Goal: Book appointment/travel/reservation

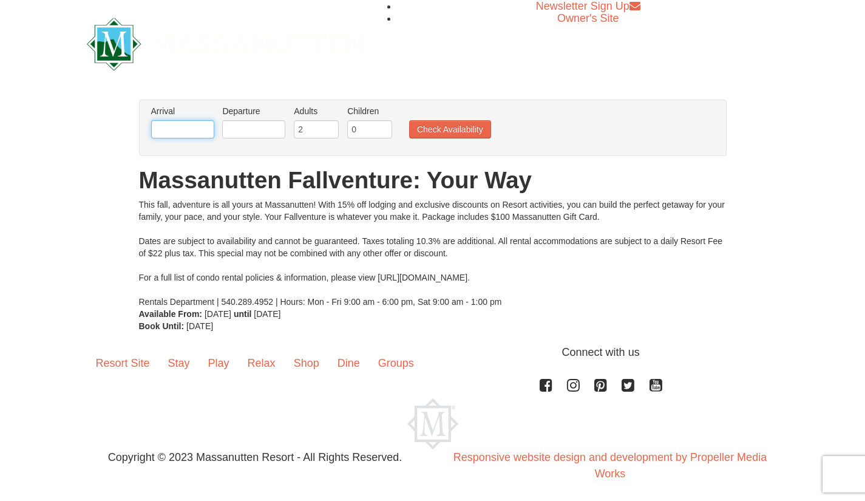
click at [178, 125] on input "text" at bounding box center [182, 129] width 63 height 18
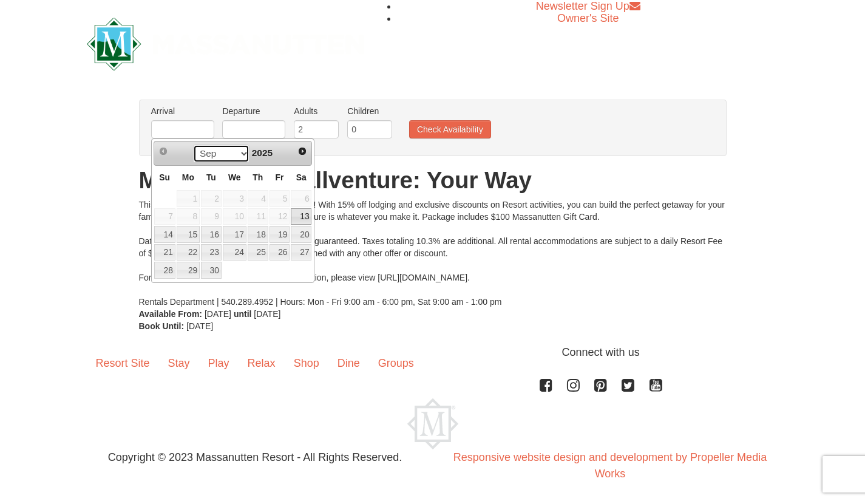
click at [242, 153] on select "Sep Oct Nov Dec" at bounding box center [221, 154] width 56 height 18
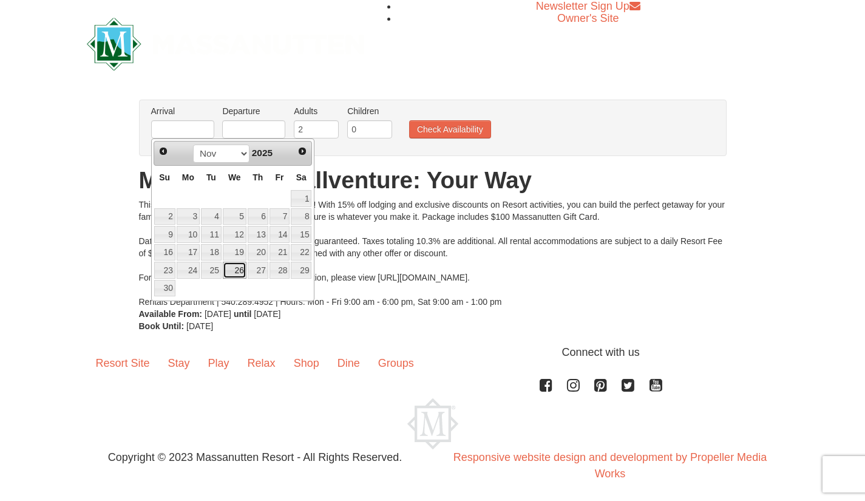
click at [239, 271] on link "26" at bounding box center [235, 270] width 24 height 17
type input "[DATE]"
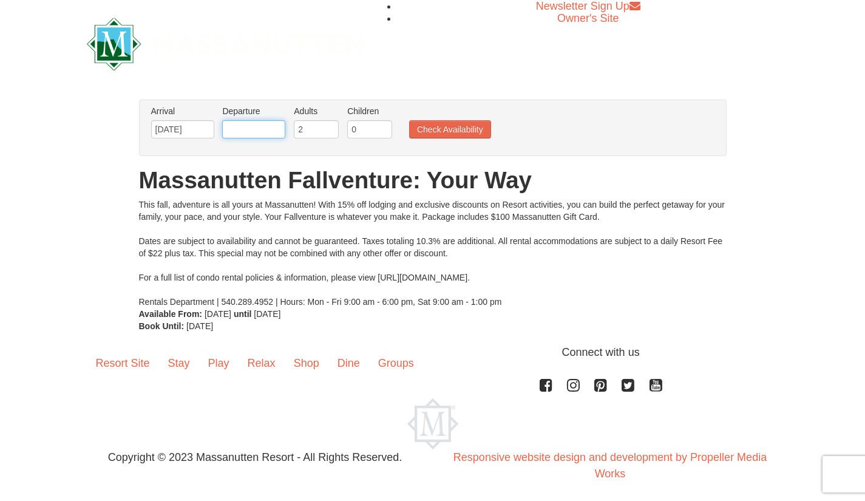
click at [241, 124] on input "text" at bounding box center [253, 129] width 63 height 18
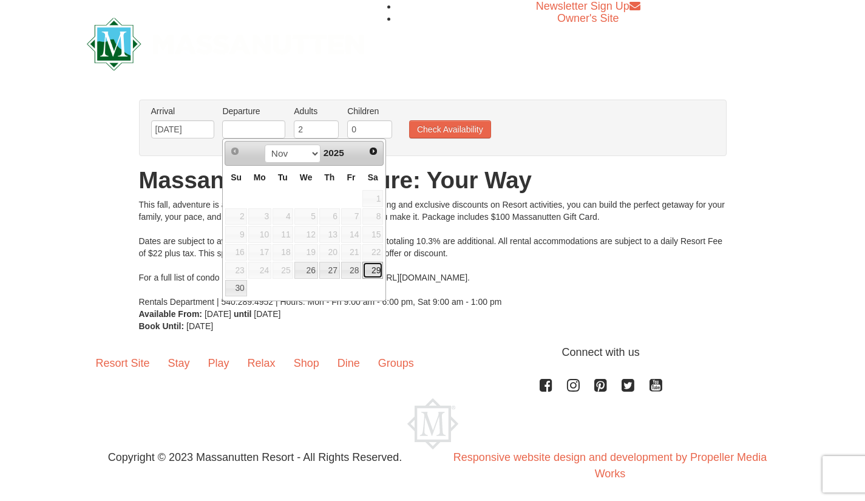
click at [372, 271] on link "29" at bounding box center [373, 270] width 21 height 17
type input "[DATE]"
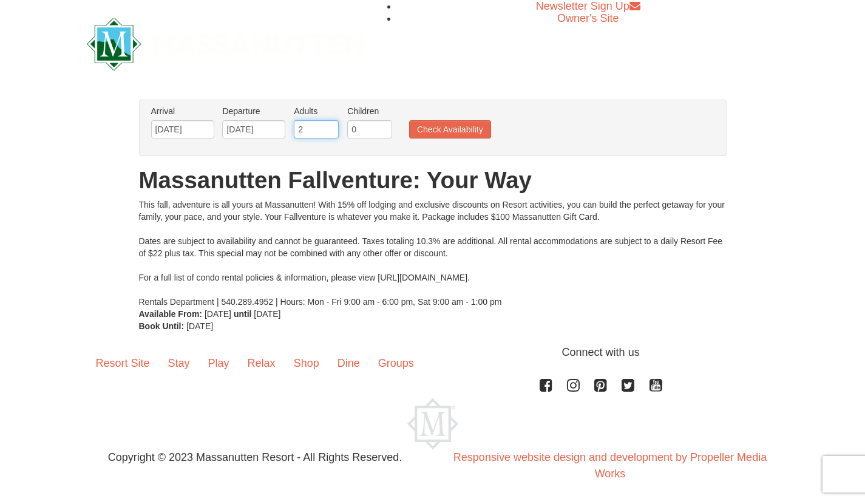
click at [319, 128] on input "2" at bounding box center [316, 129] width 45 height 18
click at [330, 126] on input "3" at bounding box center [316, 129] width 45 height 18
type input "4"
click at [330, 126] on input "4" at bounding box center [316, 129] width 45 height 18
click at [437, 133] on button "Check Availability" at bounding box center [450, 129] width 82 height 18
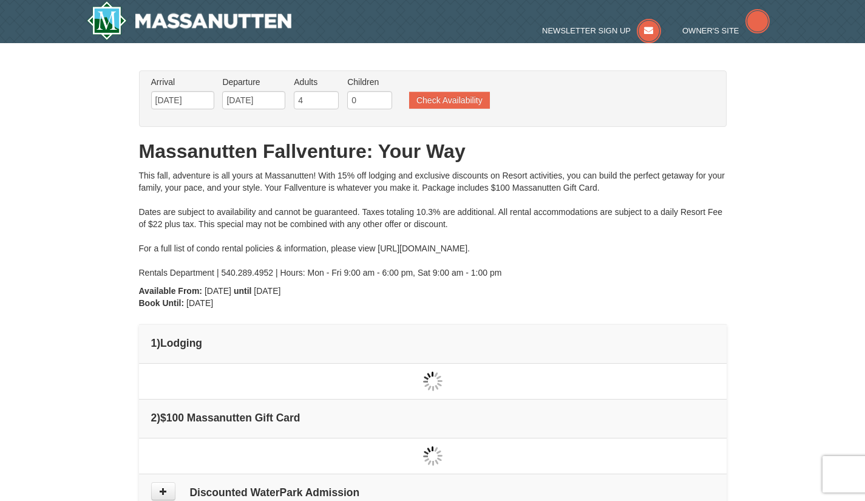
type input "[DATE]"
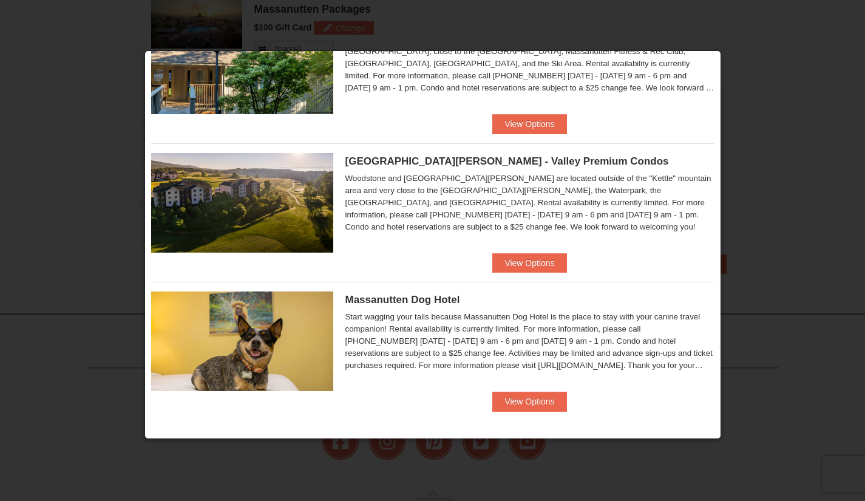
scroll to position [353, 0]
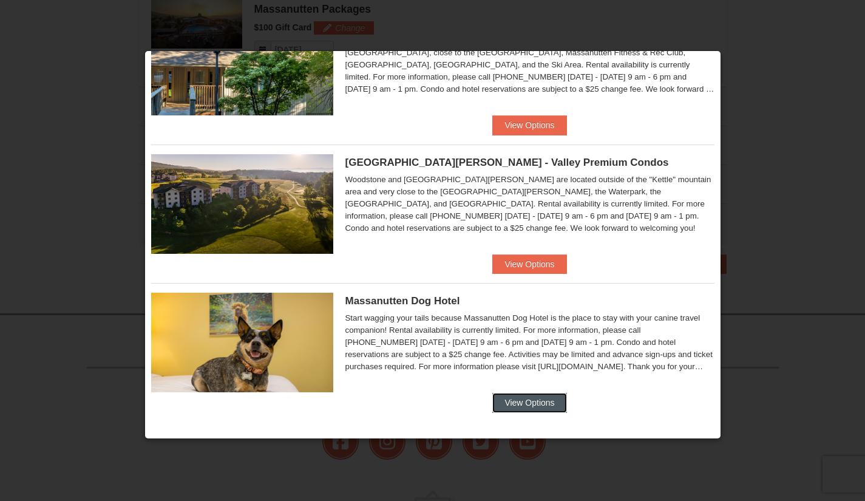
click at [524, 405] on button "View Options" at bounding box center [530, 402] width 74 height 19
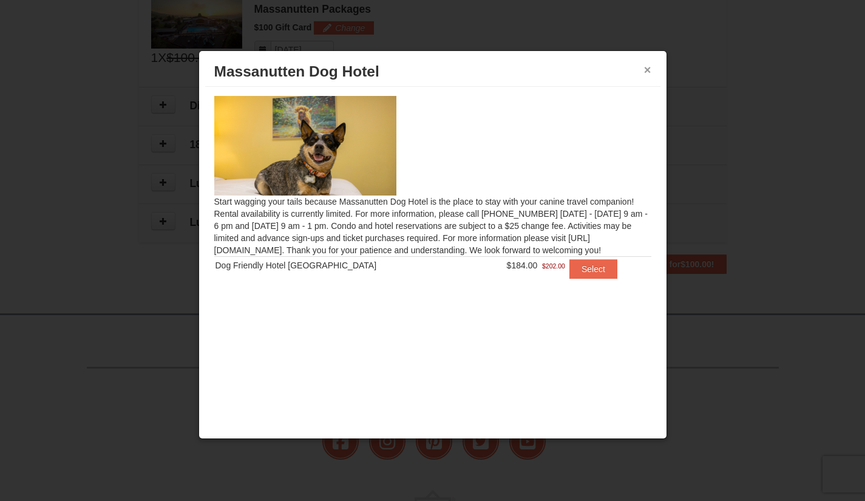
click at [647, 69] on button "×" at bounding box center [647, 70] width 7 height 12
